Goal: Transaction & Acquisition: Purchase product/service

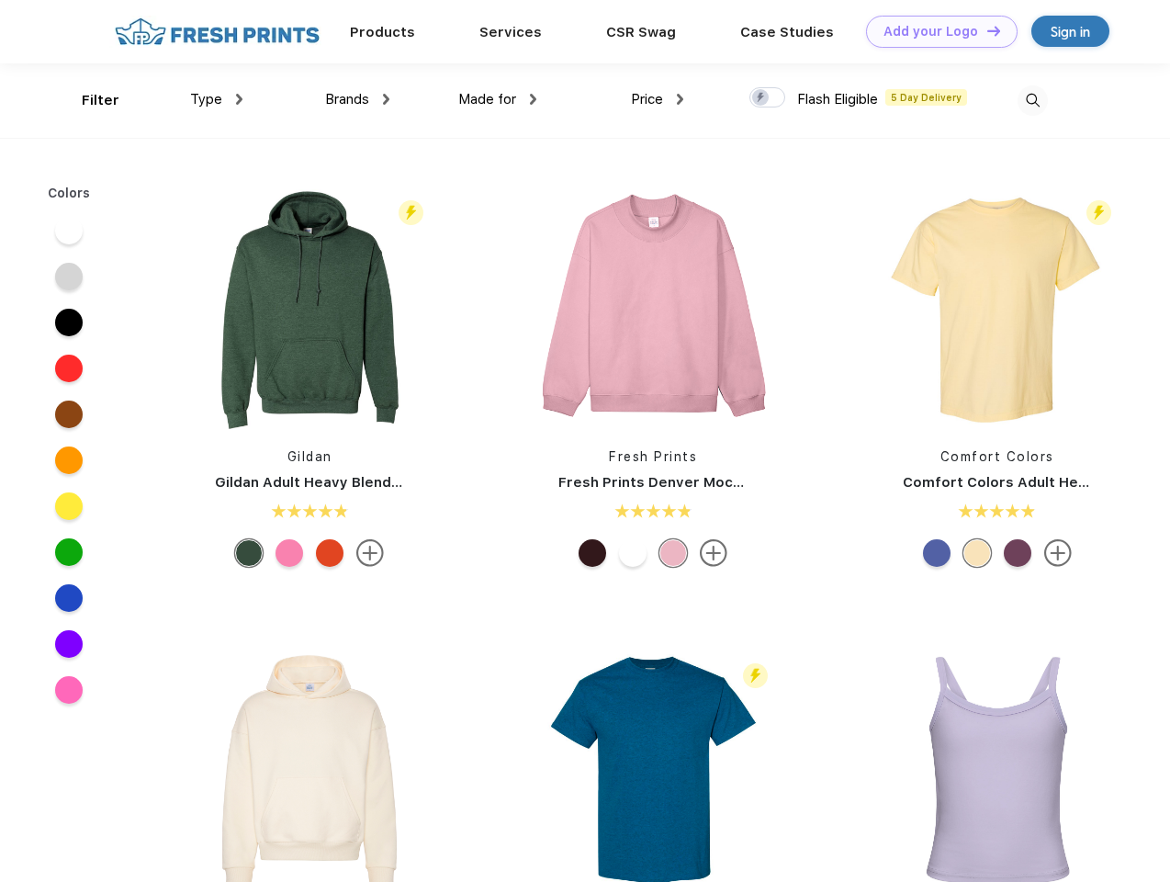
click at [935, 31] on link "Add your Logo Design Tool" at bounding box center [942, 32] width 152 height 32
click at [0, 0] on div "Design Tool" at bounding box center [0, 0] width 0 height 0
click at [986, 30] on link "Add your Logo Design Tool" at bounding box center [942, 32] width 152 height 32
click at [88, 100] on div "Filter" at bounding box center [101, 100] width 38 height 21
click at [217, 99] on span "Type" at bounding box center [206, 99] width 32 height 17
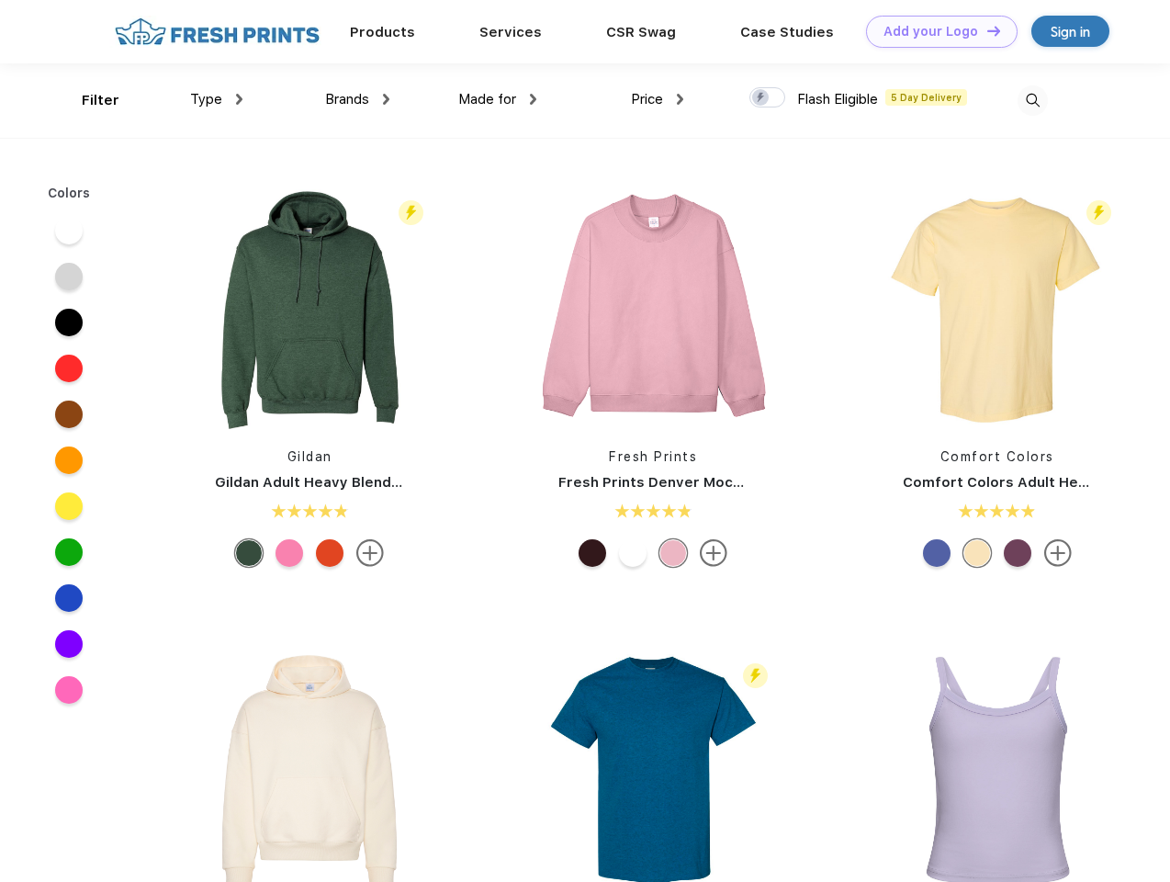
click at [357, 99] on span "Brands" at bounding box center [347, 99] width 44 height 17
click at [498, 99] on span "Made for" at bounding box center [487, 99] width 58 height 17
click at [658, 99] on span "Price" at bounding box center [647, 99] width 32 height 17
click at [768, 98] on div at bounding box center [768, 97] width 36 height 20
click at [762, 98] on input "checkbox" at bounding box center [756, 92] width 12 height 12
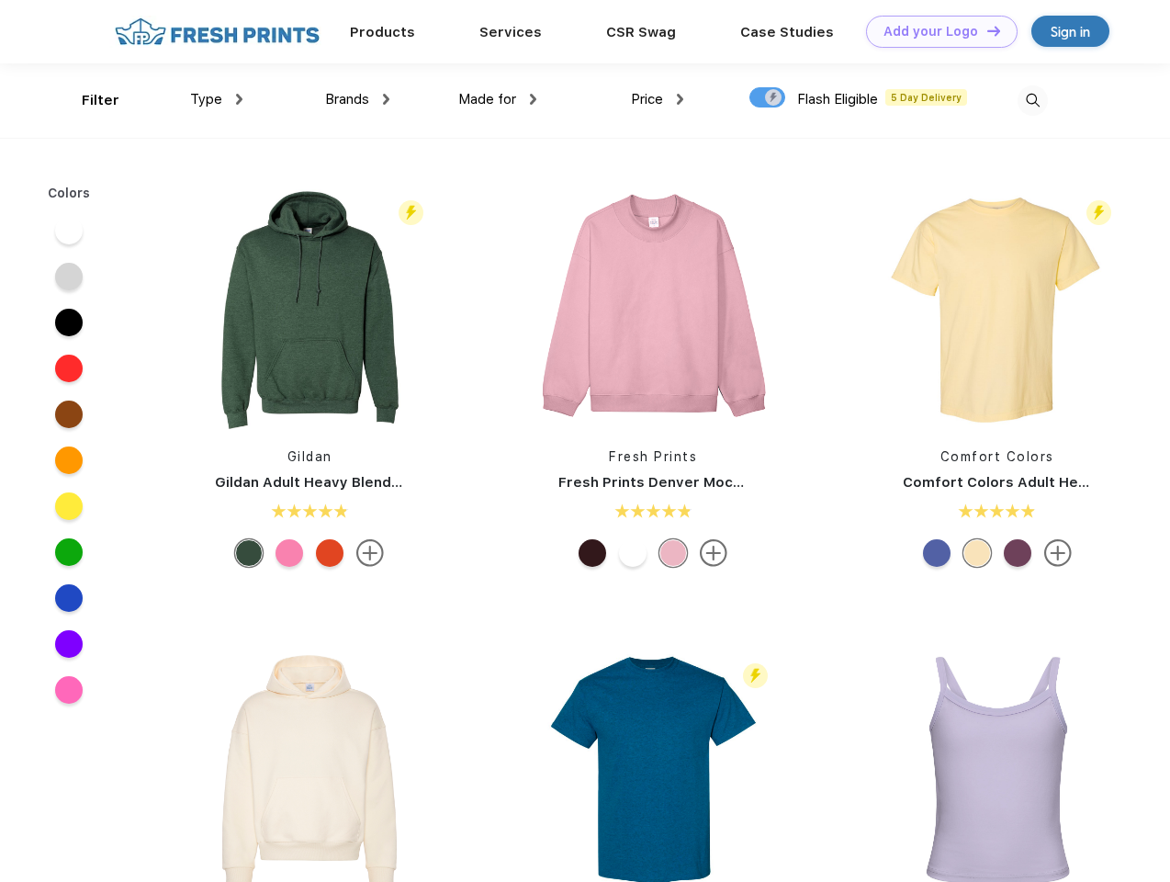
click at [1033, 100] on img at bounding box center [1033, 100] width 30 height 30
